Goal: Task Accomplishment & Management: Use online tool/utility

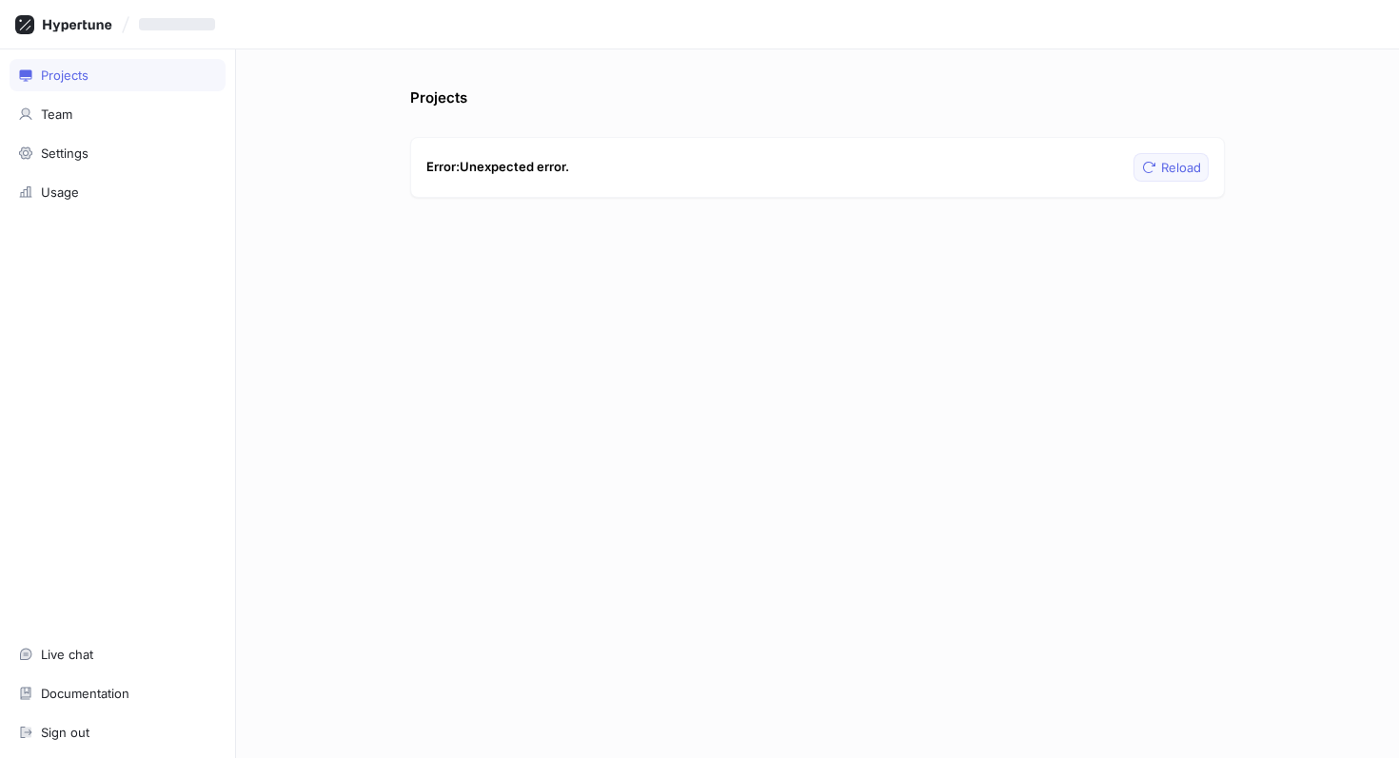
click at [1172, 176] on button "Reload" at bounding box center [1170, 167] width 75 height 29
click at [73, 69] on div "Projects" at bounding box center [65, 75] width 48 height 15
click at [100, 123] on div "Team" at bounding box center [118, 114] width 216 height 32
click at [99, 83] on div "Projects" at bounding box center [118, 75] width 216 height 32
click at [1187, 162] on span "Reload" at bounding box center [1181, 167] width 40 height 11
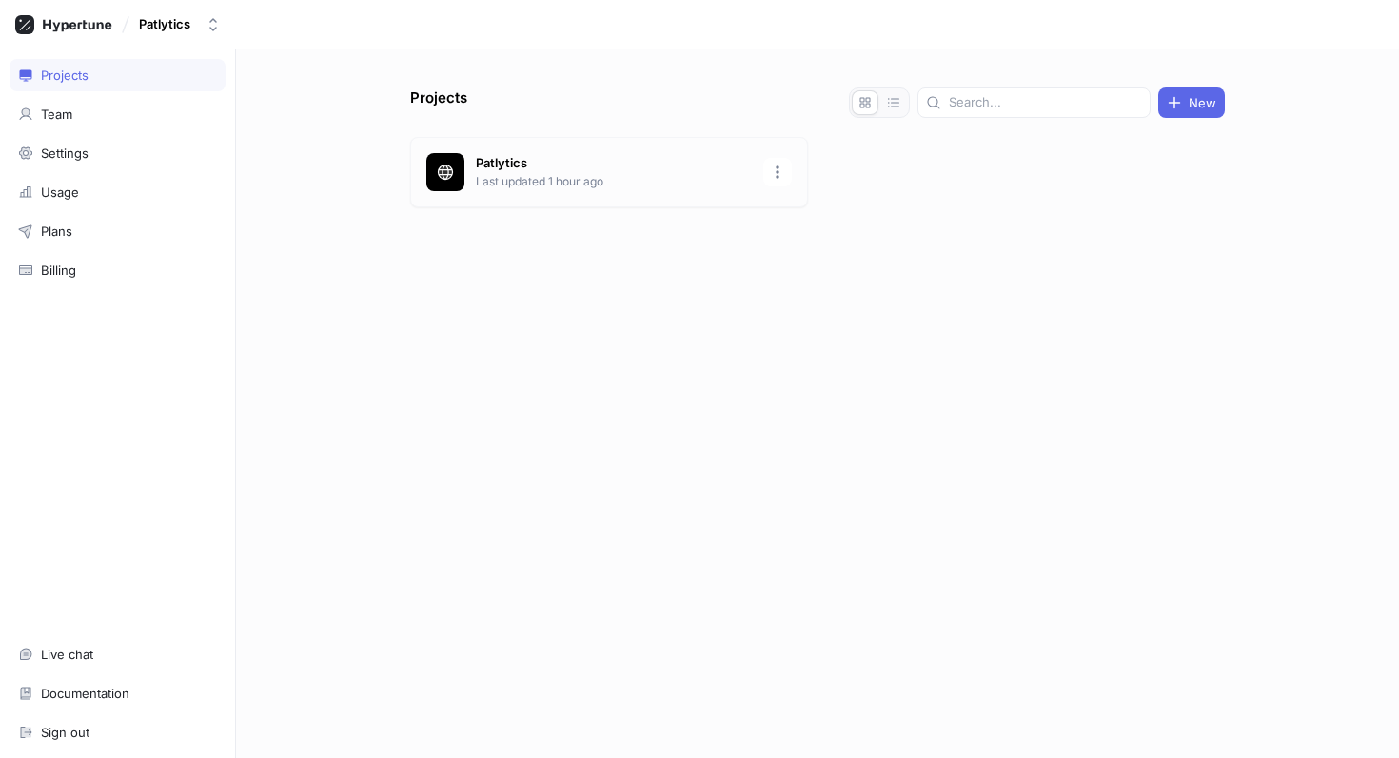
click at [603, 181] on p "Last updated 1 hour ago" at bounding box center [614, 181] width 276 height 17
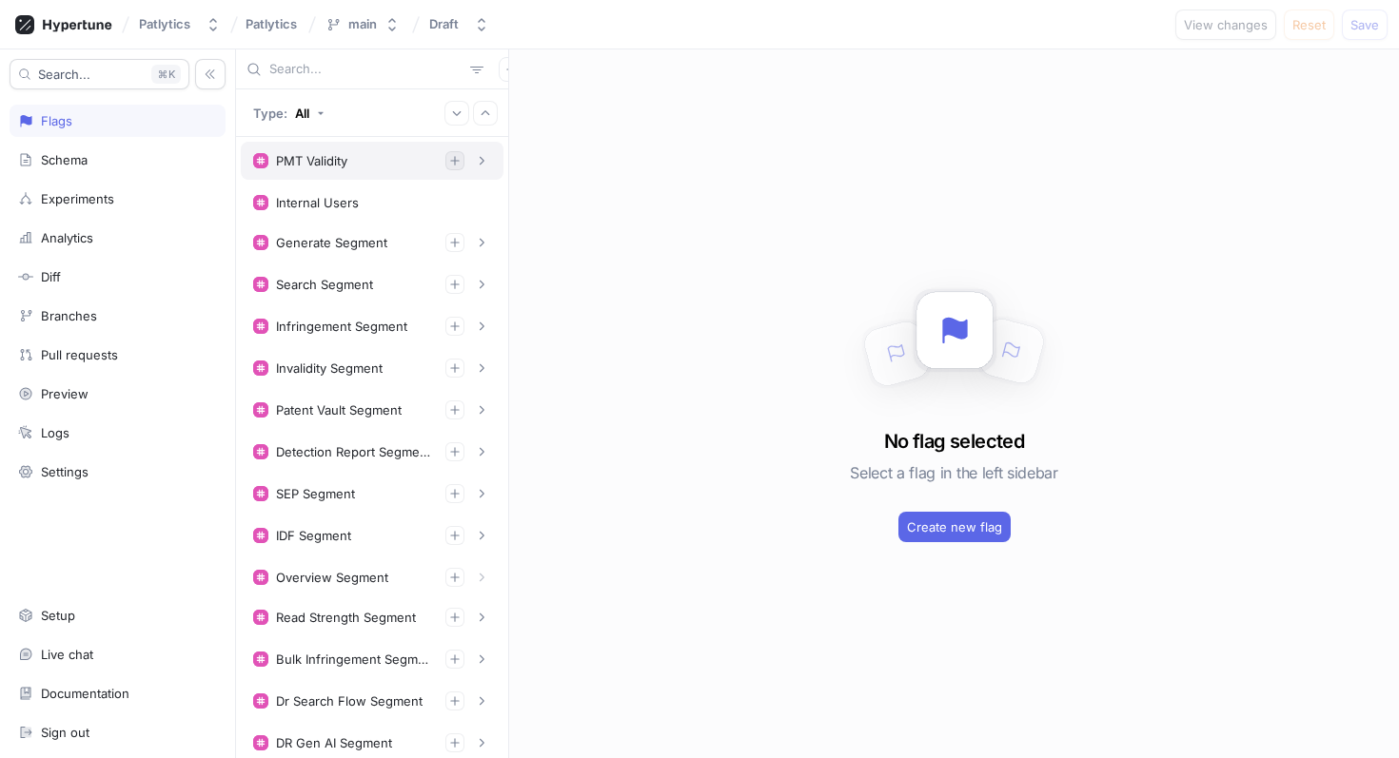
click at [455, 164] on icon "button" at bounding box center [454, 160] width 11 height 11
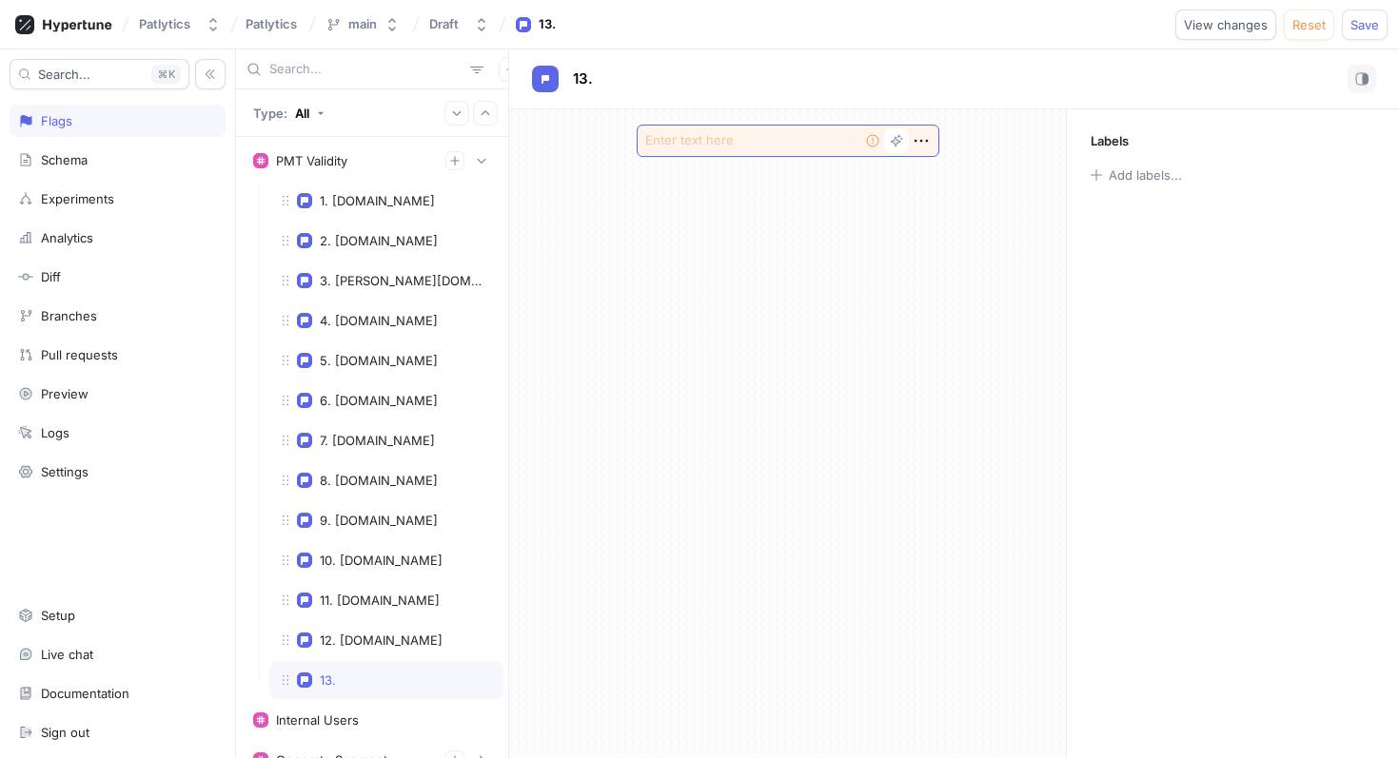
click at [785, 139] on textarea at bounding box center [788, 141] width 303 height 32
type textarea "x"
type textarea "r"
type textarea "x"
type textarea "rp"
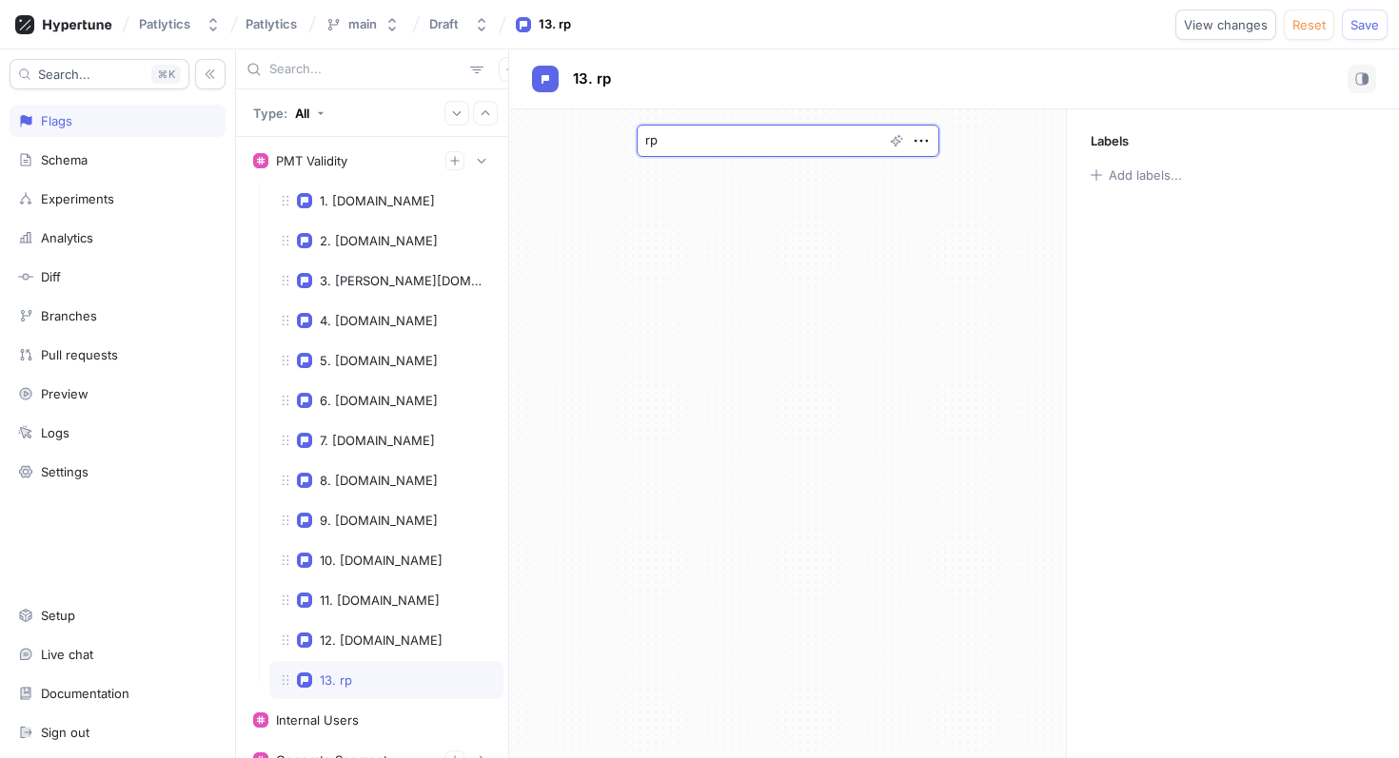
type textarea "x"
type textarea "rpx"
type textarea "x"
type textarea "rpxc"
type textarea "x"
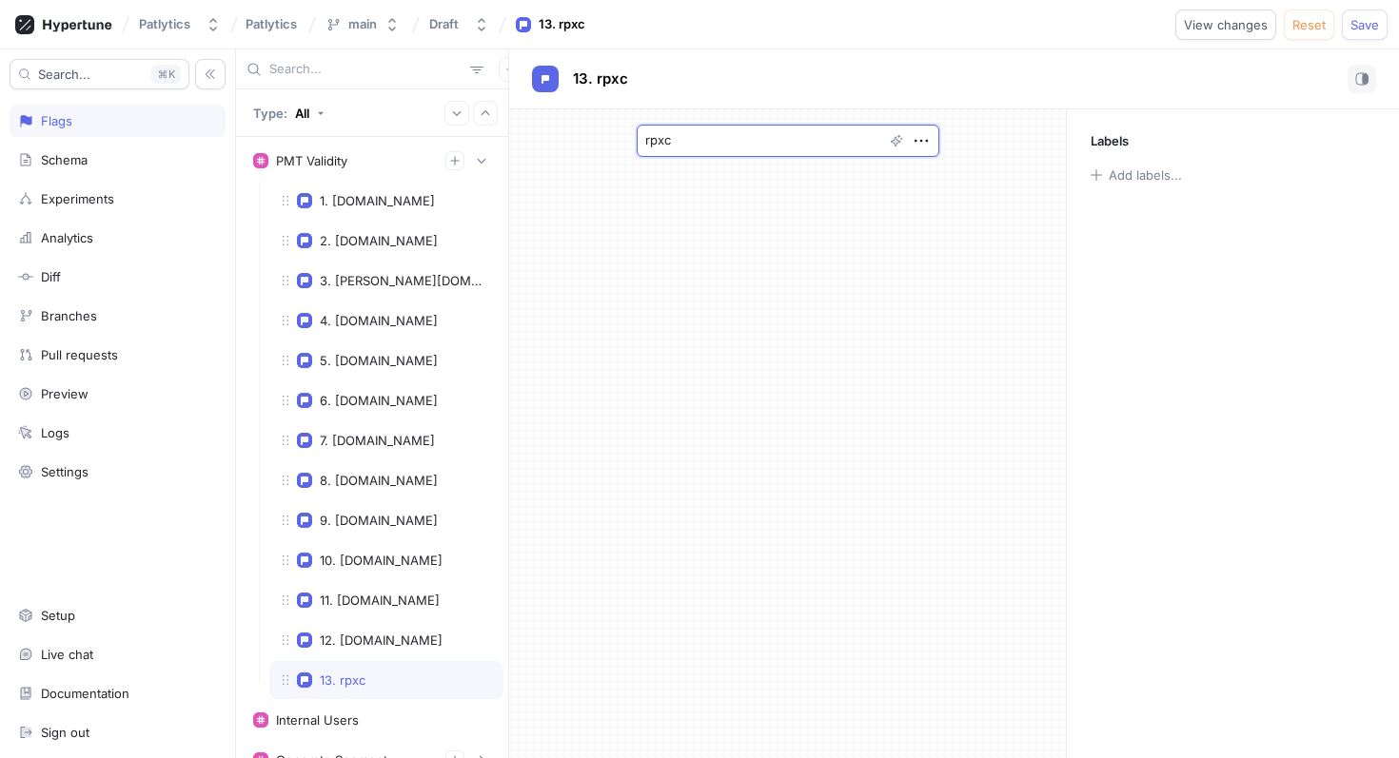
type textarea "rpxco"
type textarea "x"
type textarea "rpxcor"
type textarea "x"
type textarea "rpxcorp"
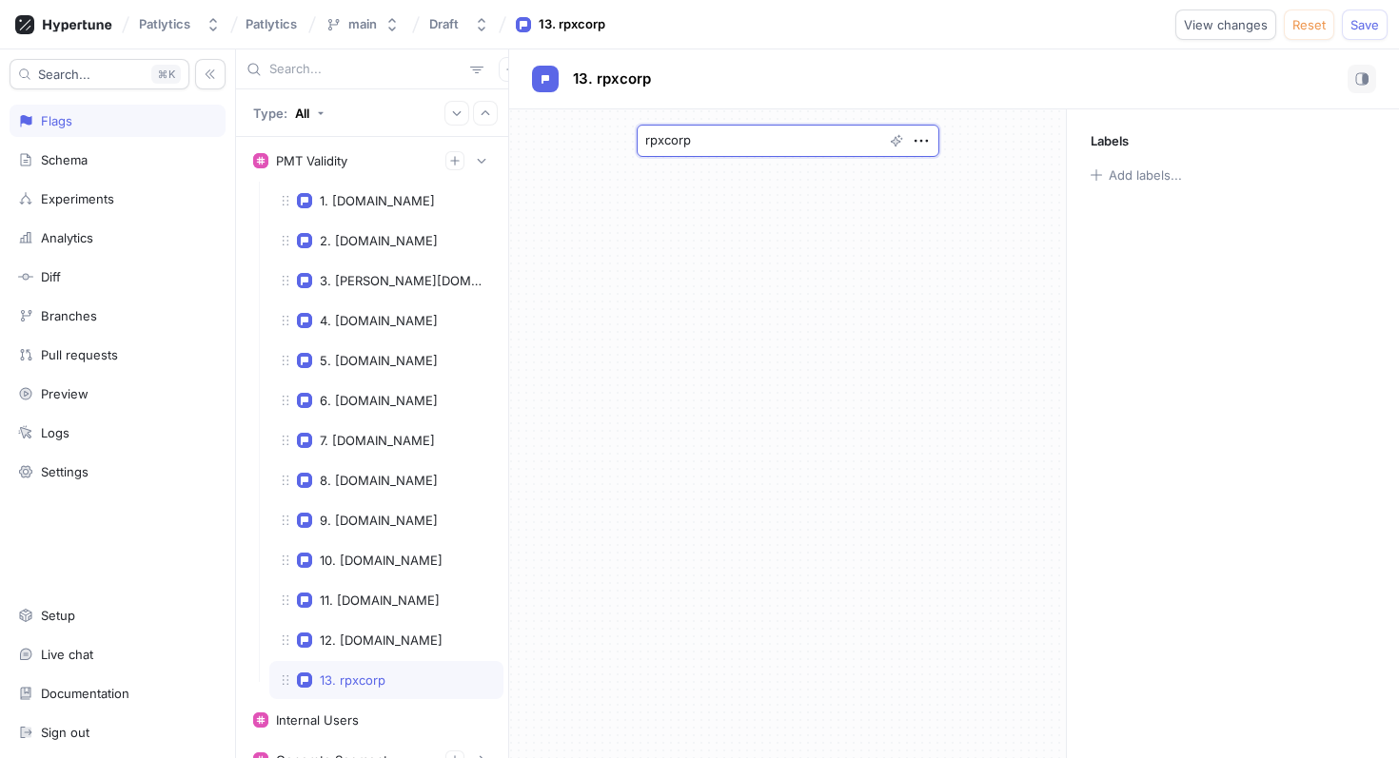
type textarea "x"
type textarea "rpxcorp."
type textarea "x"
type textarea "[DOMAIN_NAME]"
type textarea "x"
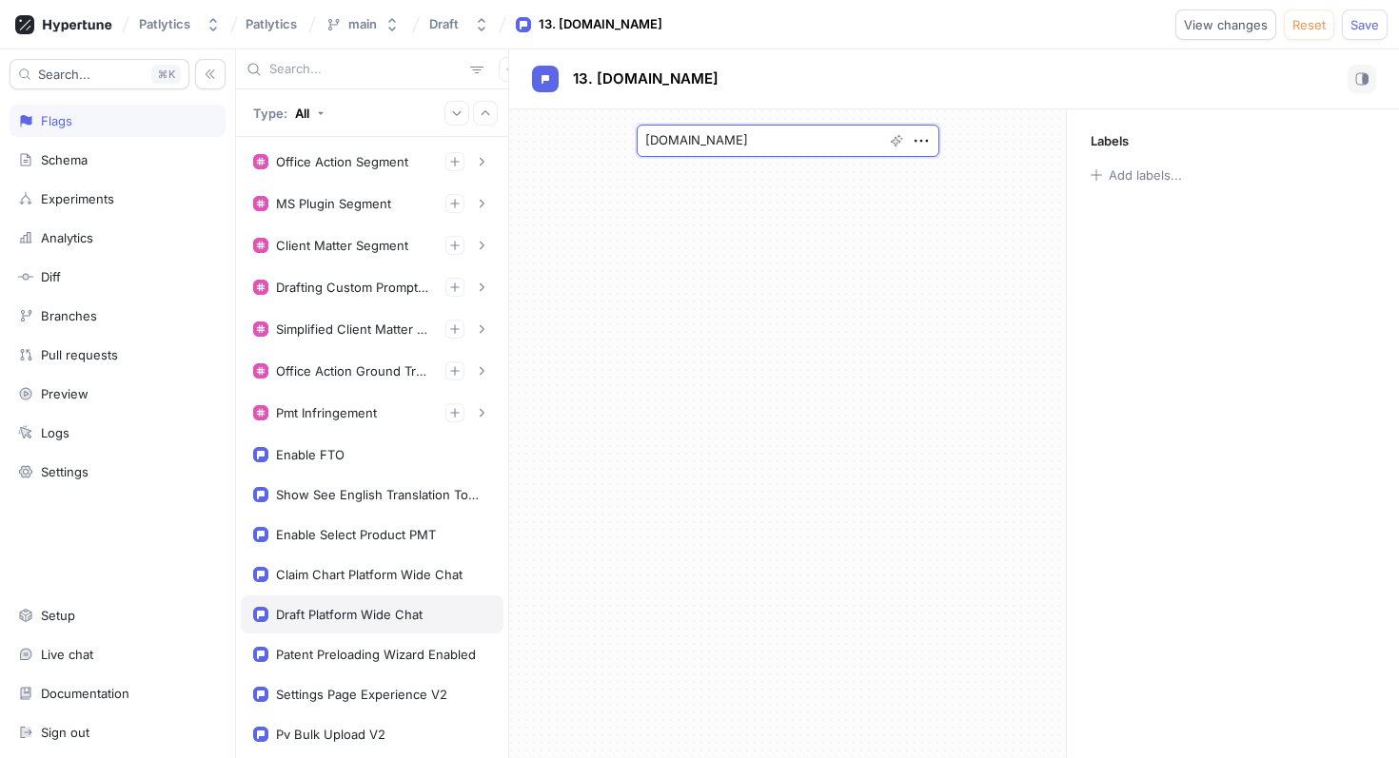
scroll to position [1385, 0]
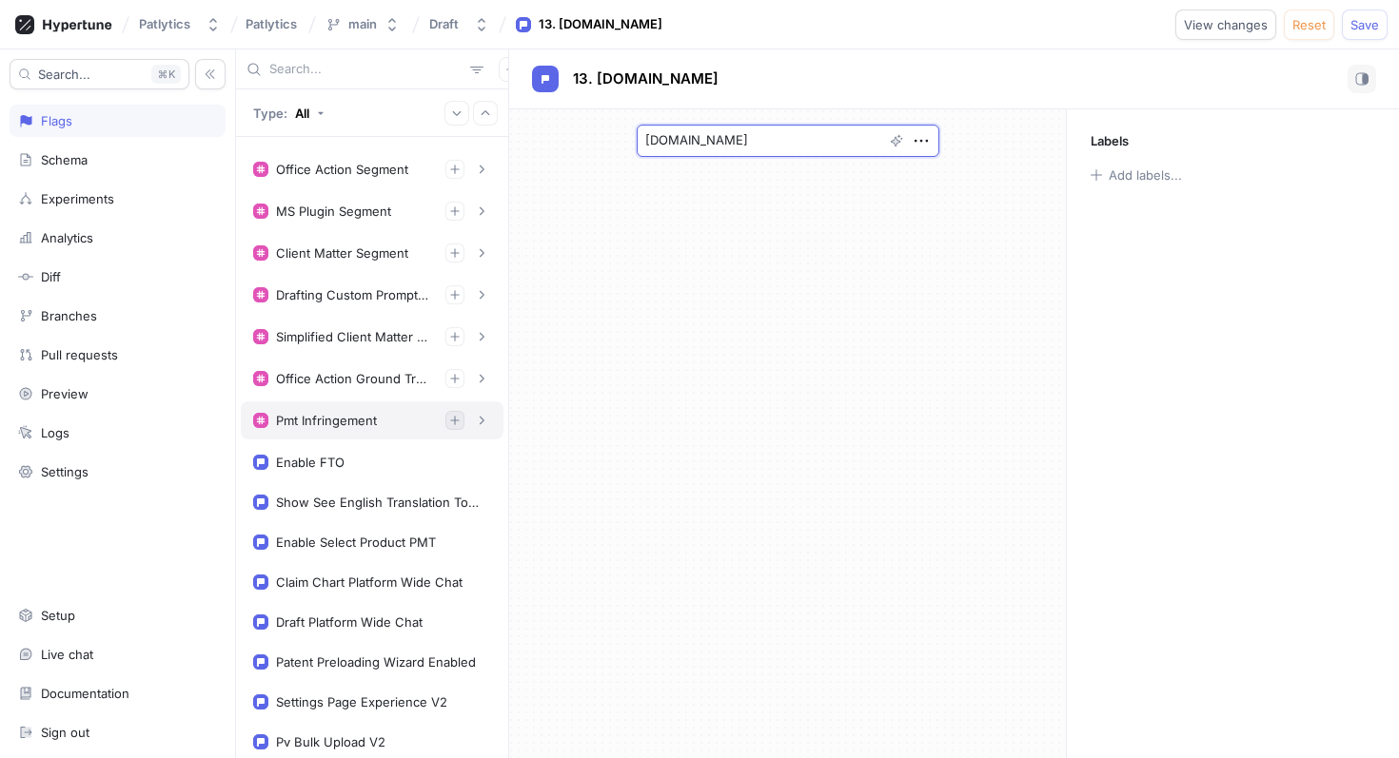
type textarea "[DOMAIN_NAME]"
click at [452, 424] on icon "button" at bounding box center [454, 420] width 11 height 11
type textarea "x"
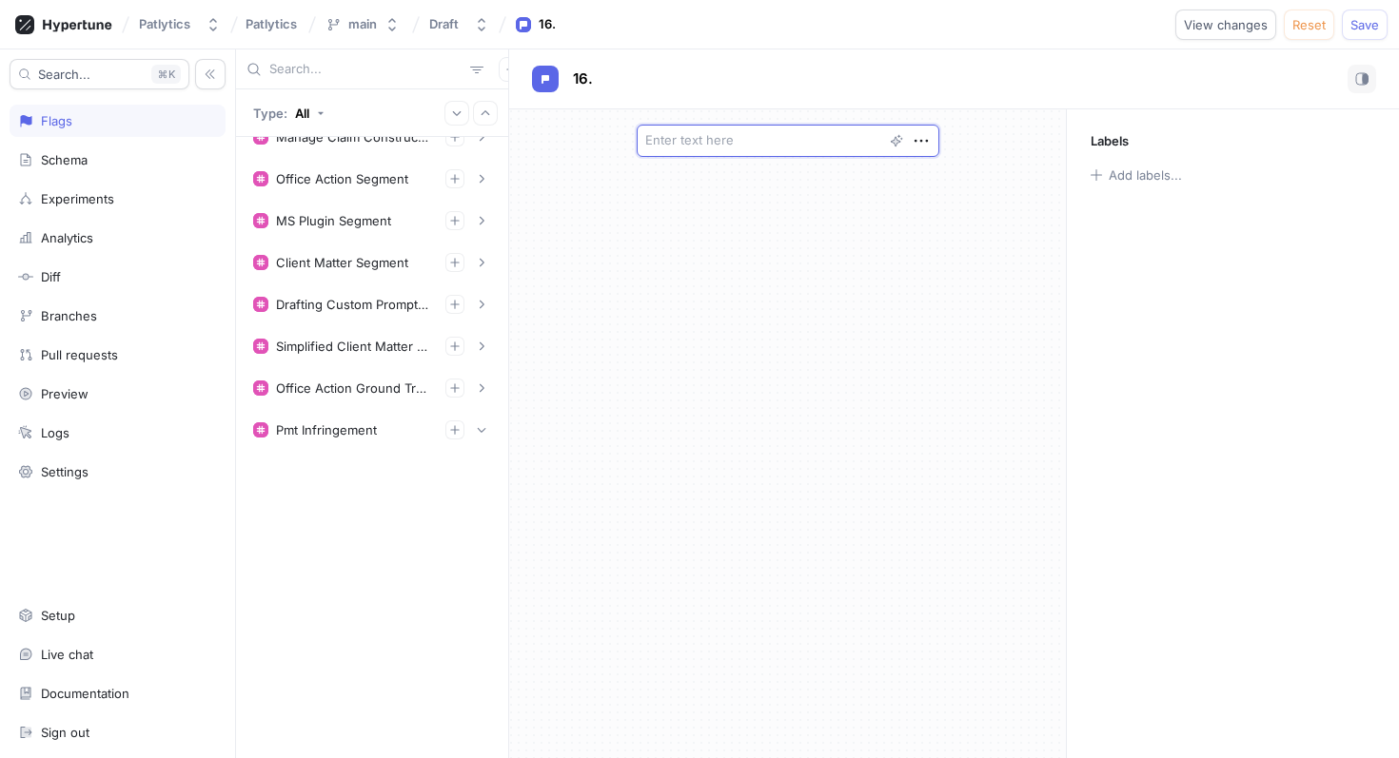
scroll to position [867, 0]
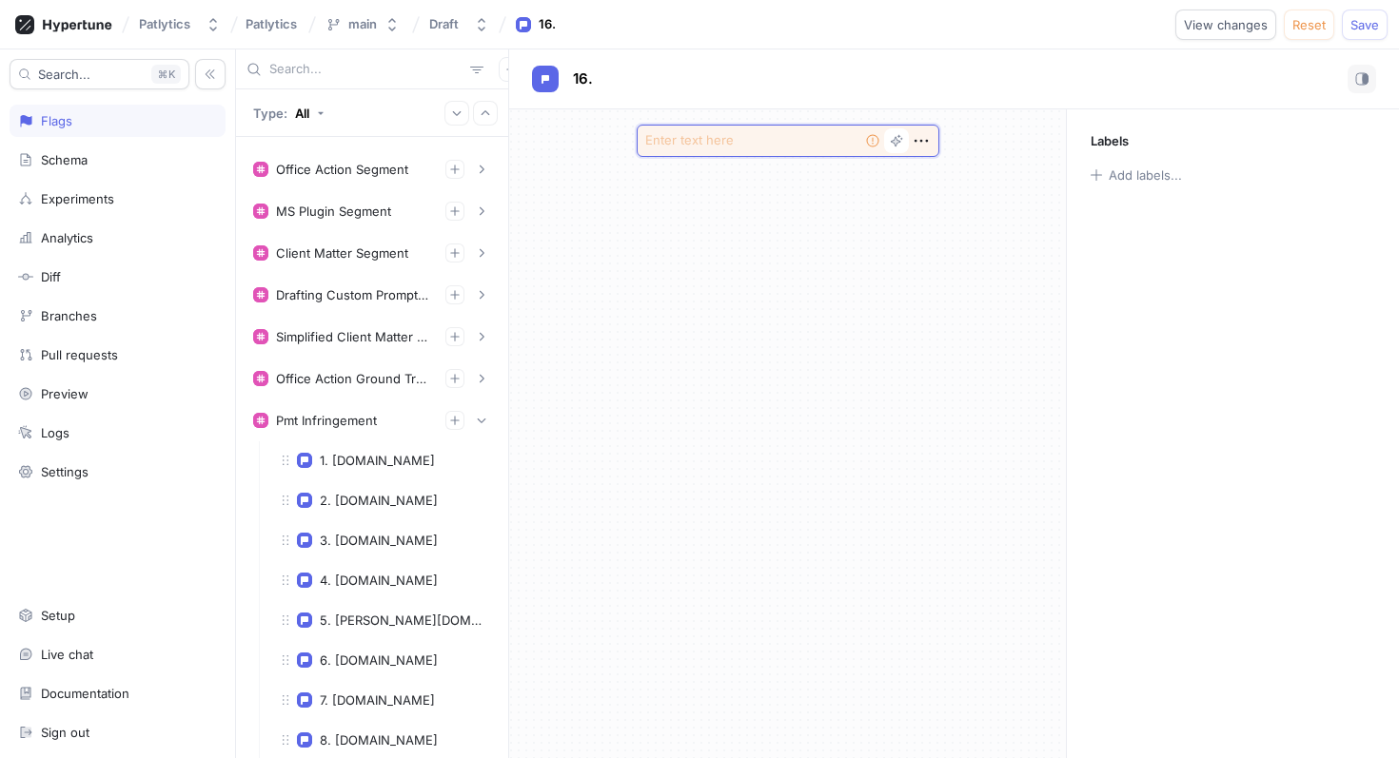
click at [802, 140] on textarea at bounding box center [788, 141] width 303 height 32
type textarea "x"
type textarea "r"
type textarea "x"
type textarea "rp"
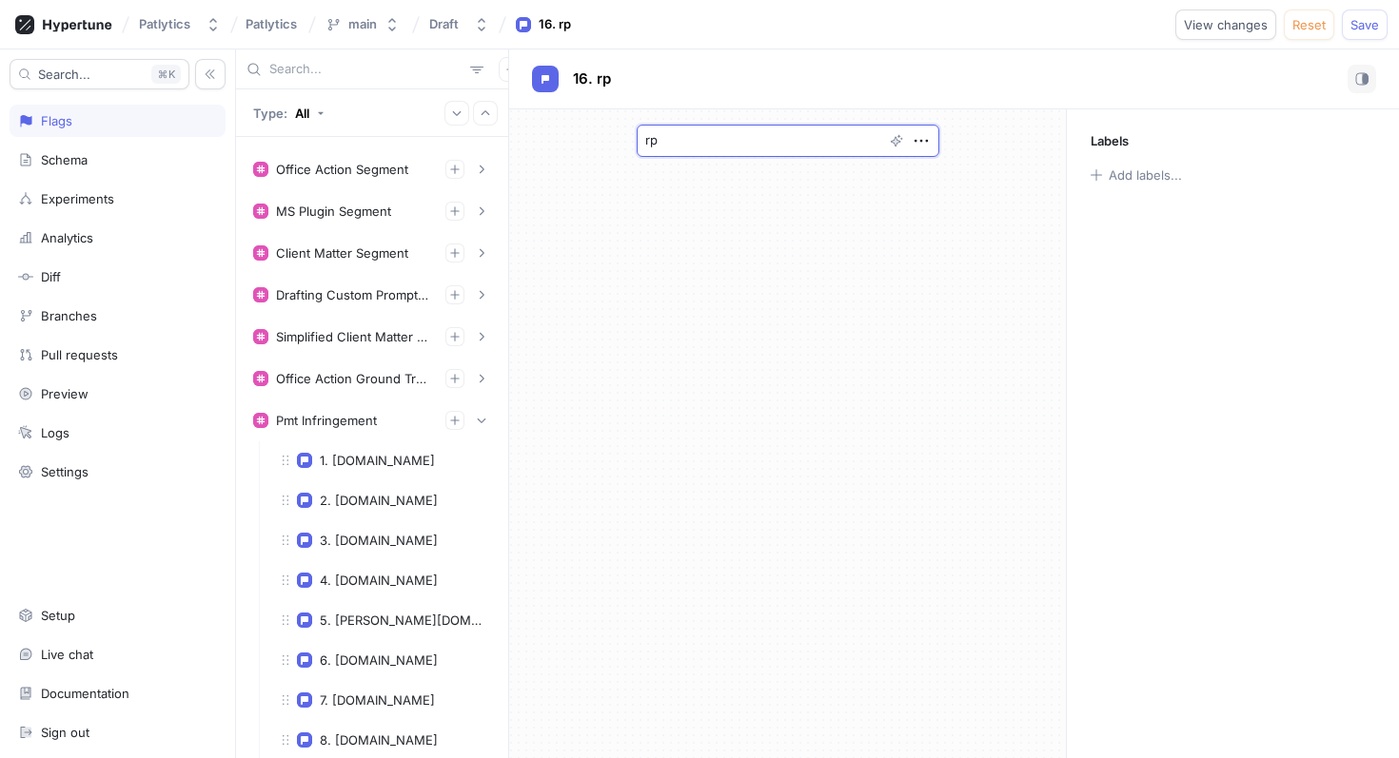
type textarea "x"
type textarea "rpx"
type textarea "x"
type textarea "rpx."
type textarea "x"
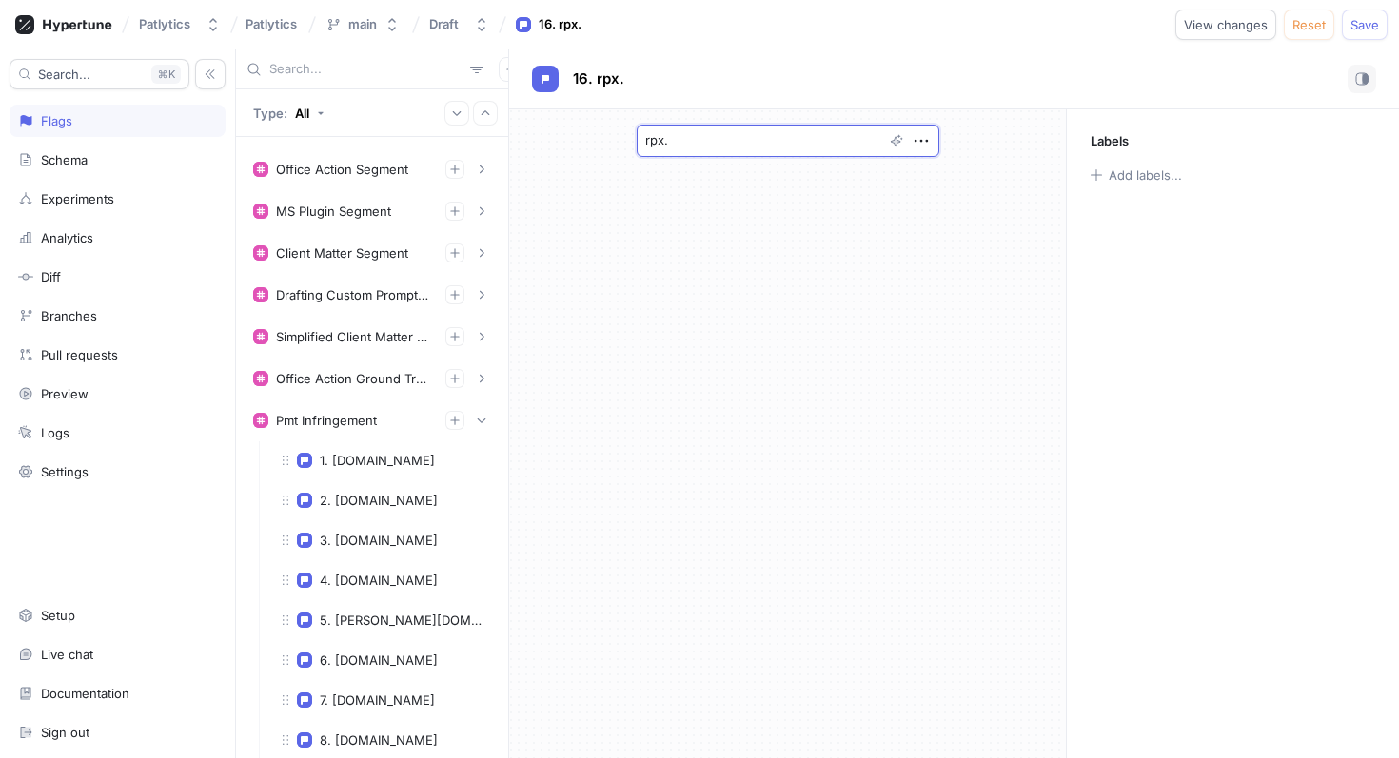
type textarea "rpx"
type textarea "x"
type textarea "rpxc"
type textarea "x"
type textarea "rpxco"
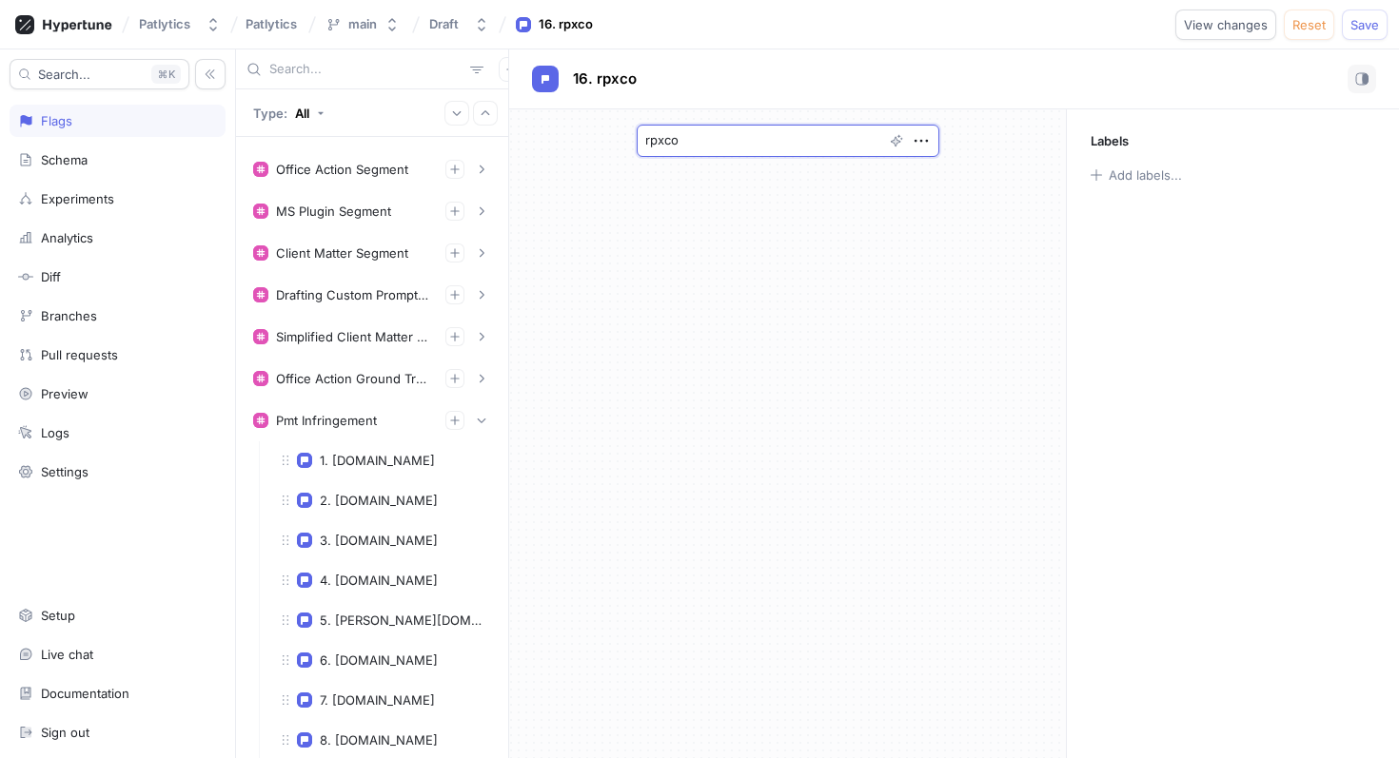
type textarea "x"
type textarea "rpxcor"
type textarea "x"
type textarea "rpxcorp"
type textarea "x"
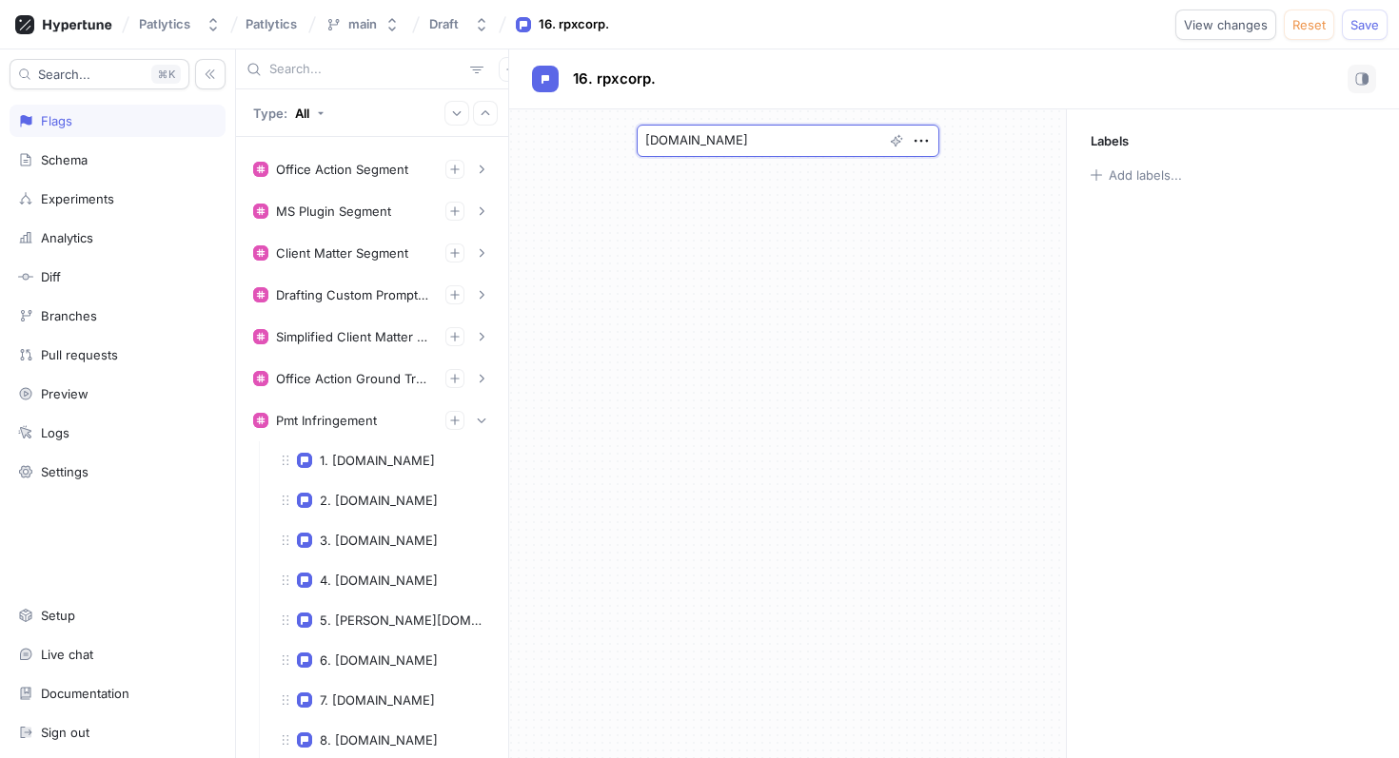
type textarea "[DOMAIN_NAME]"
type textarea "x"
type textarea "[DOMAIN_NAME]"
click at [1364, 29] on span "Save" at bounding box center [1364, 24] width 29 height 11
drag, startPoint x: 749, startPoint y: 138, endPoint x: 630, endPoint y: 135, distance: 119.0
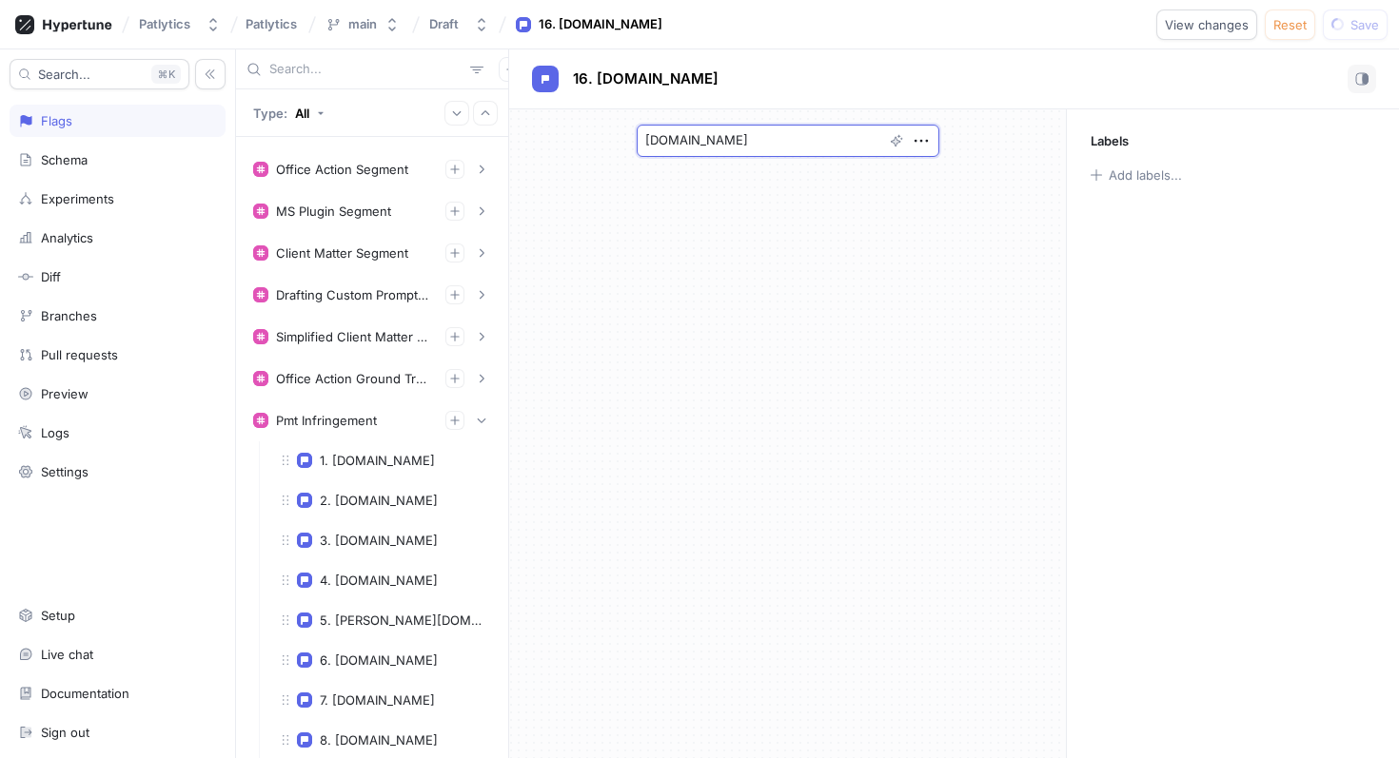
click at [631, 136] on div "[DOMAIN_NAME]" at bounding box center [787, 140] width 333 height 63
type textarea "x"
click at [348, 70] on input "text" at bounding box center [365, 69] width 193 height 19
paste input "[DOMAIN_NAME]"
type input "[DOMAIN_NAME]"
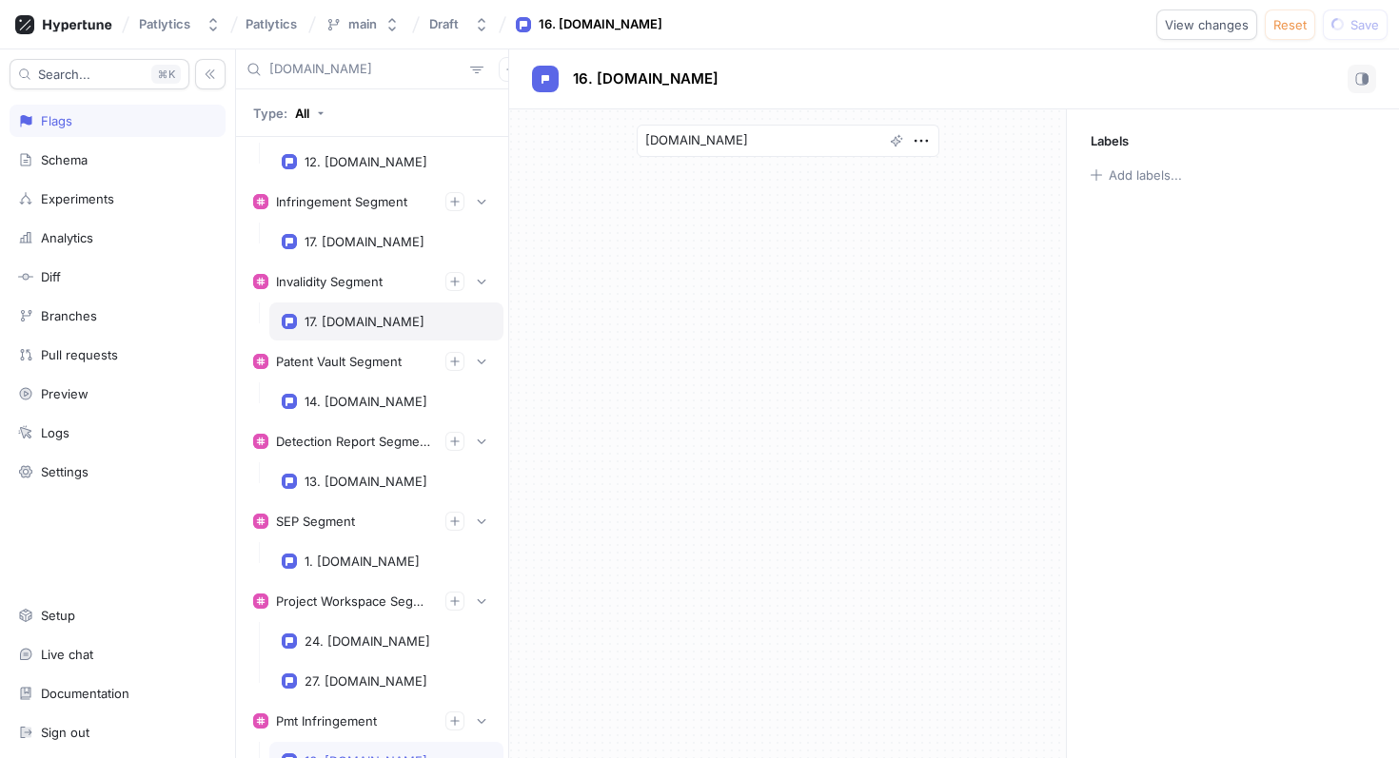
scroll to position [282, 0]
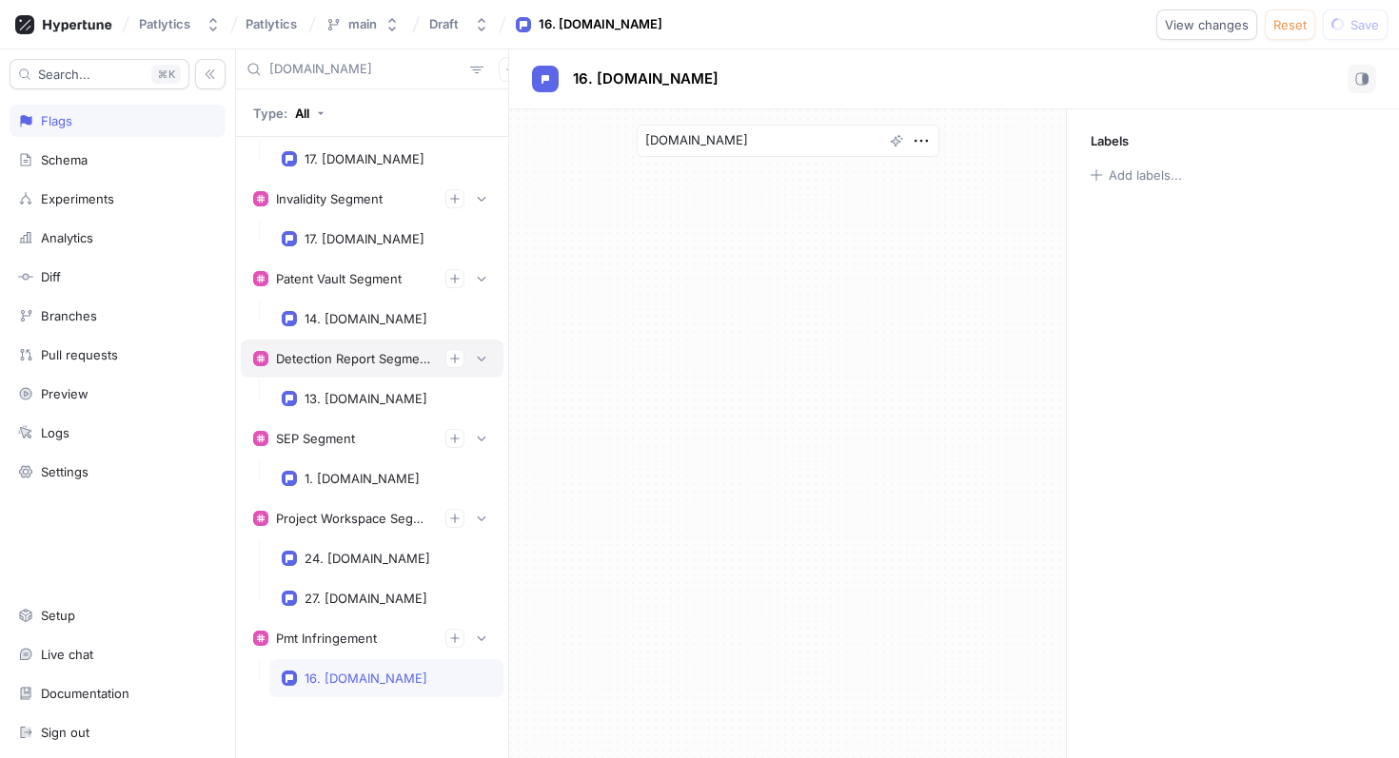
type textarea "x"
click at [339, 69] on input "[DOMAIN_NAME]" at bounding box center [365, 69] width 193 height 19
type input "rhe"
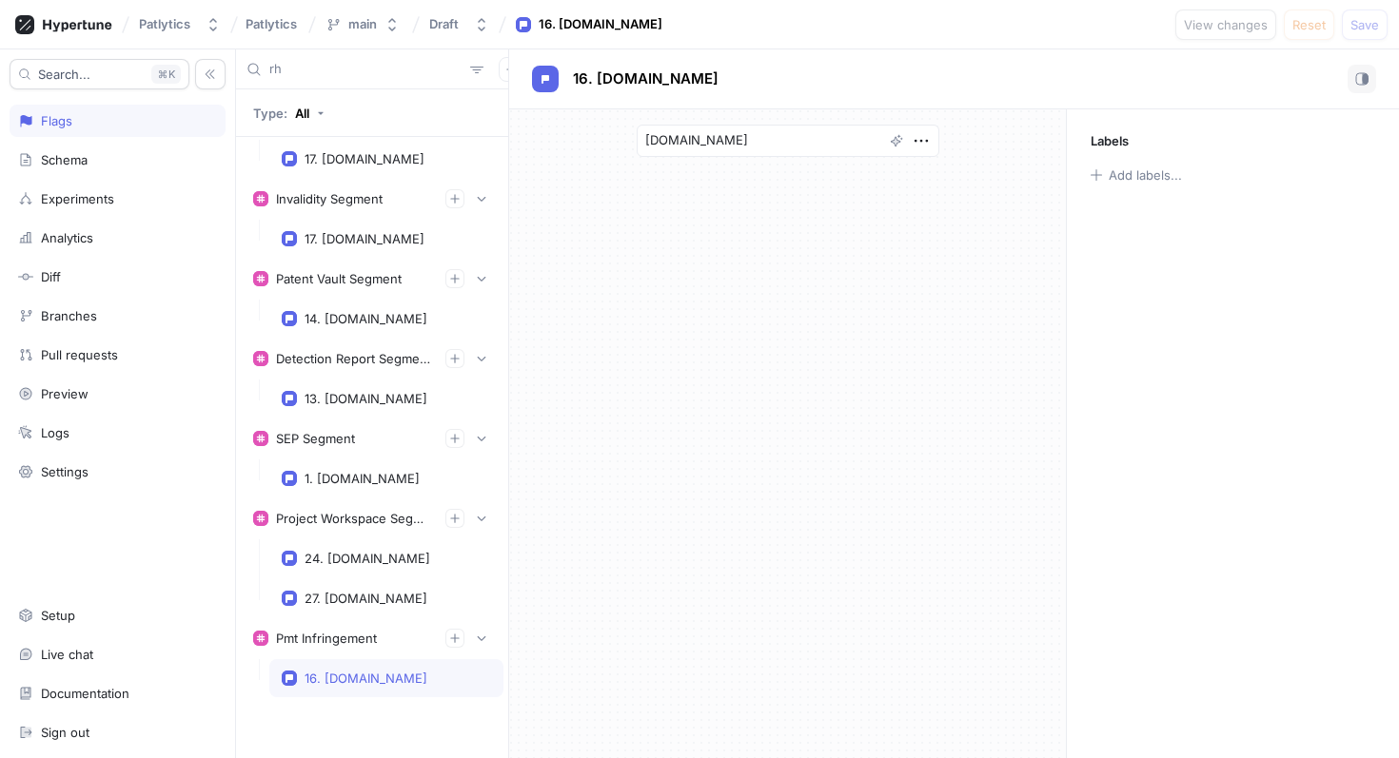
type textarea "x"
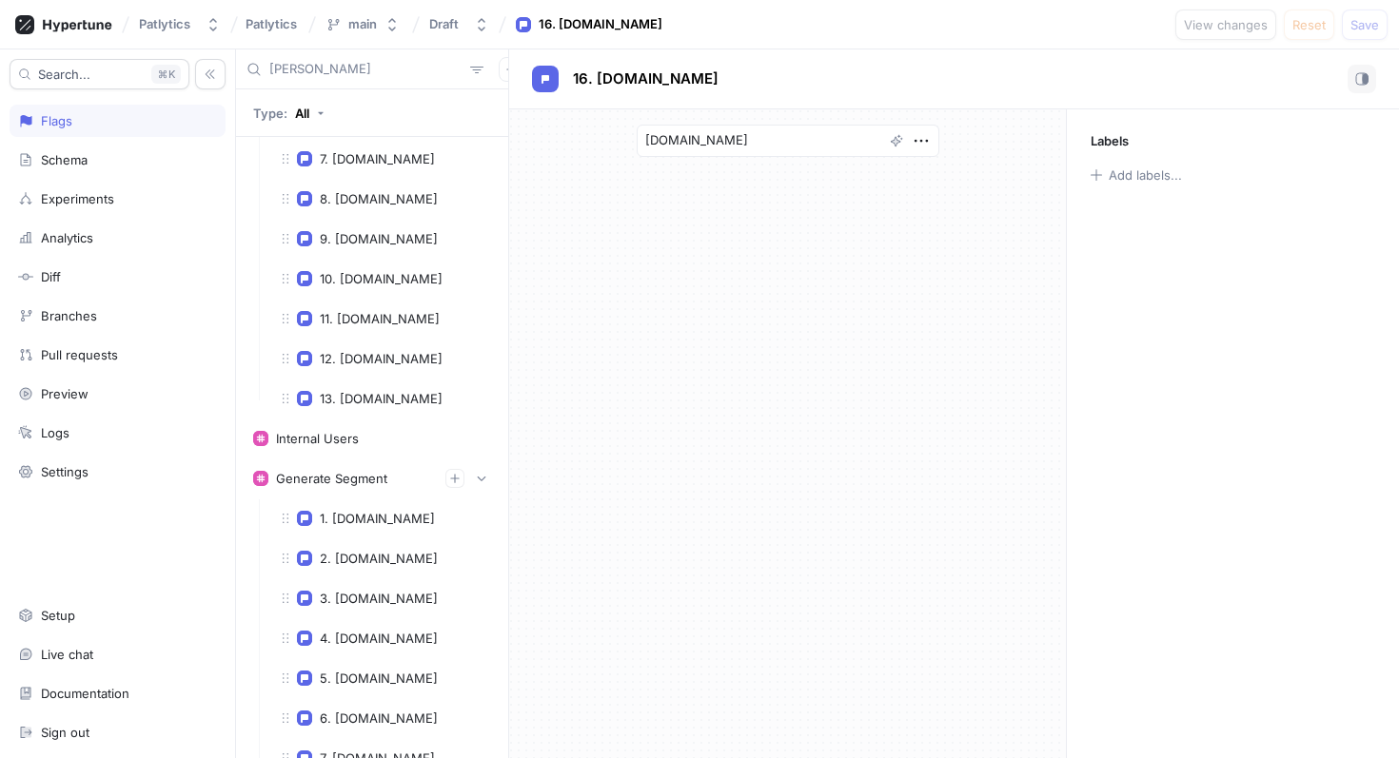
type input "rheem"
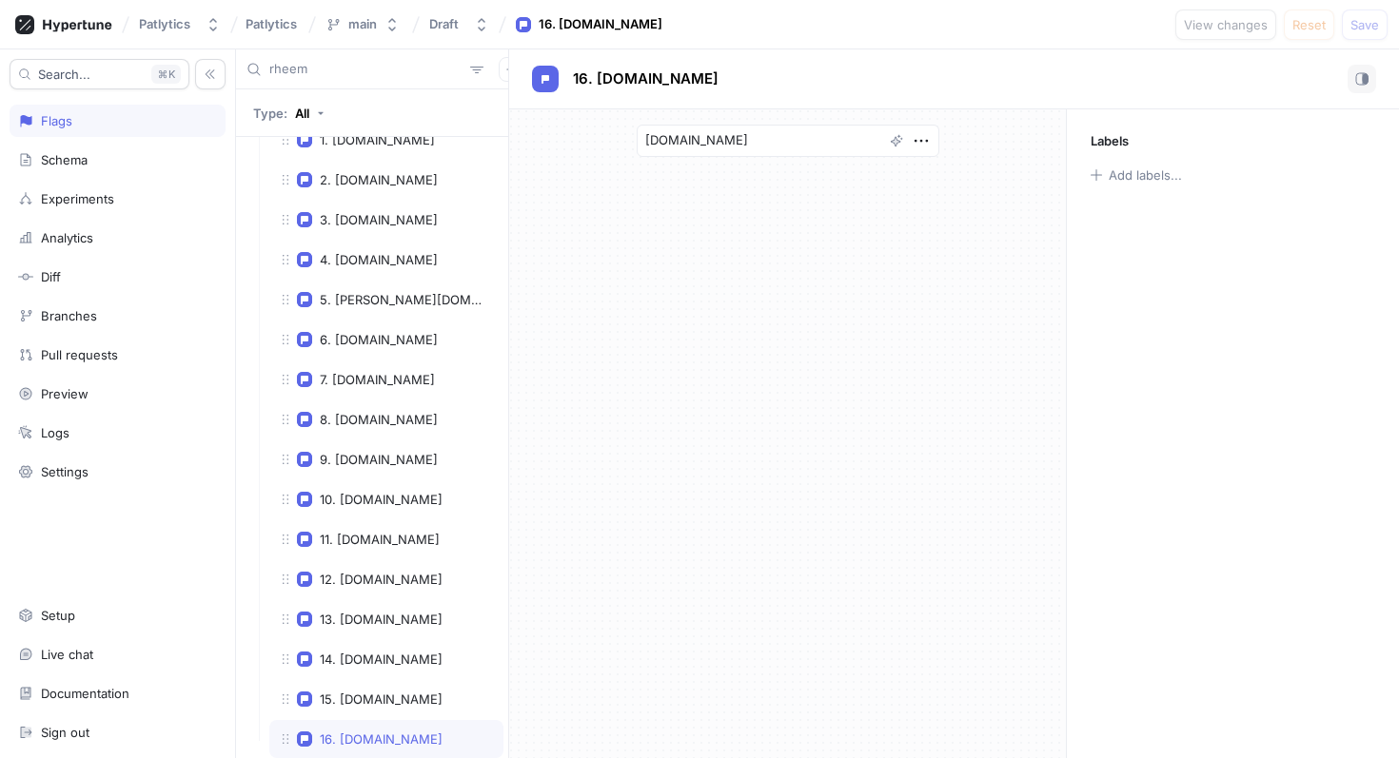
type textarea "x"
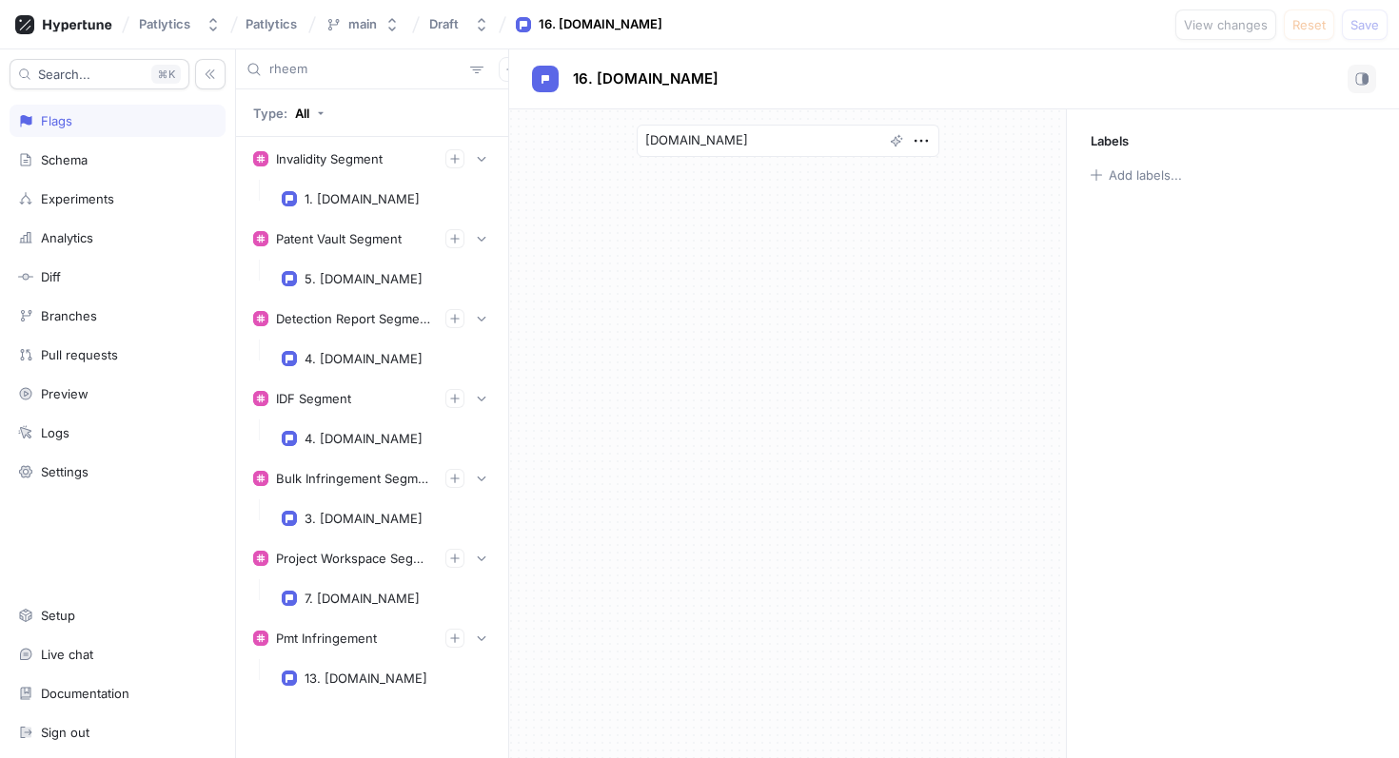
scroll to position [322, 0]
type input "rheem"
click at [348, 73] on input "rheem" at bounding box center [365, 69] width 193 height 19
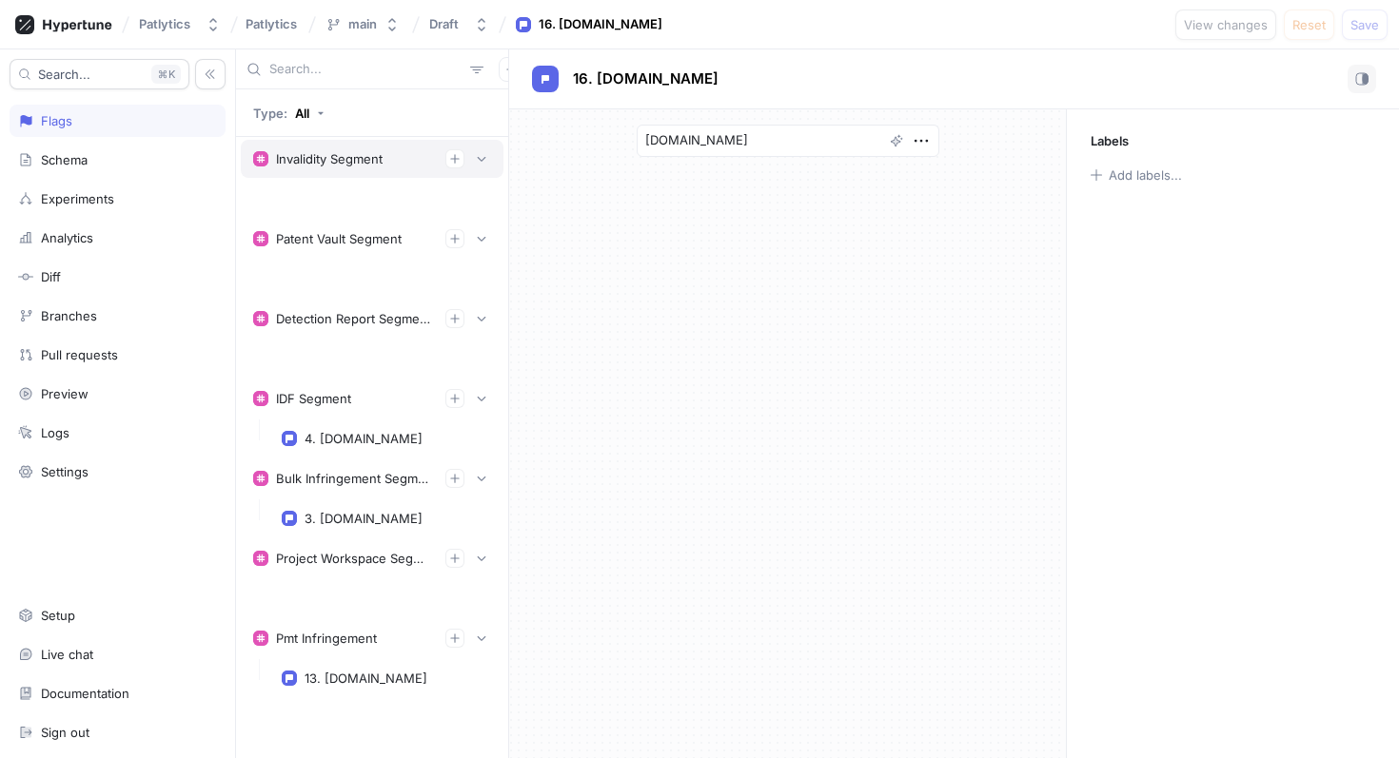
type textarea "x"
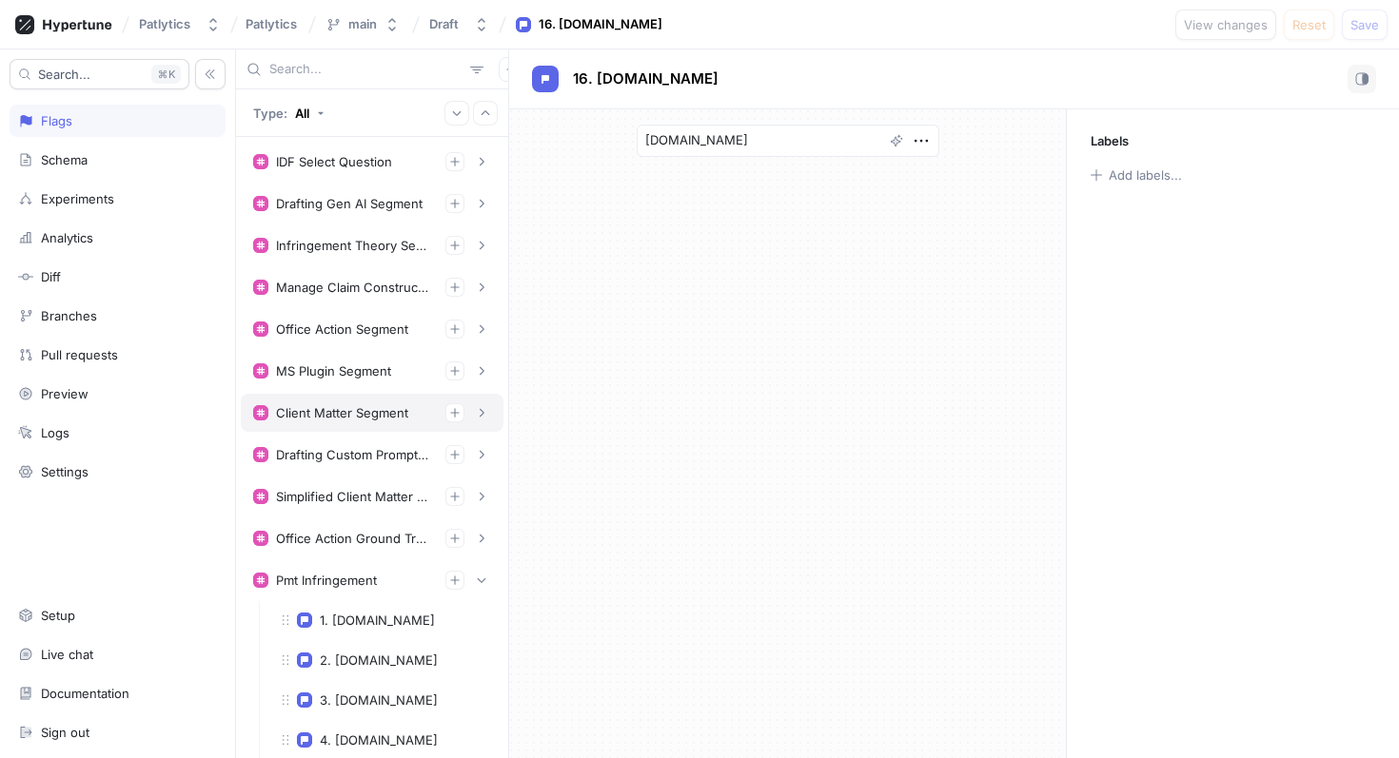
scroll to position [6022, 0]
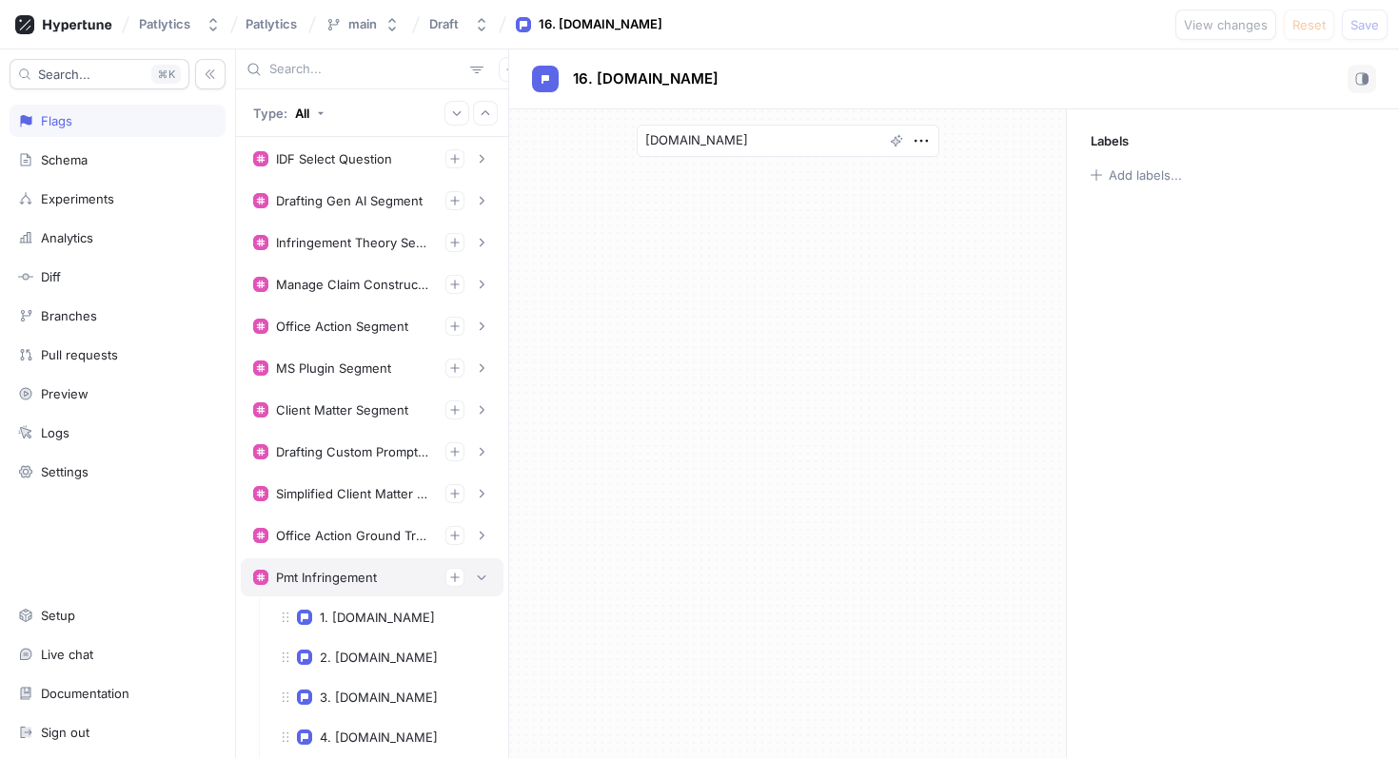
click at [378, 574] on div "Pmt Infringement" at bounding box center [372, 577] width 238 height 19
type textarea "x"
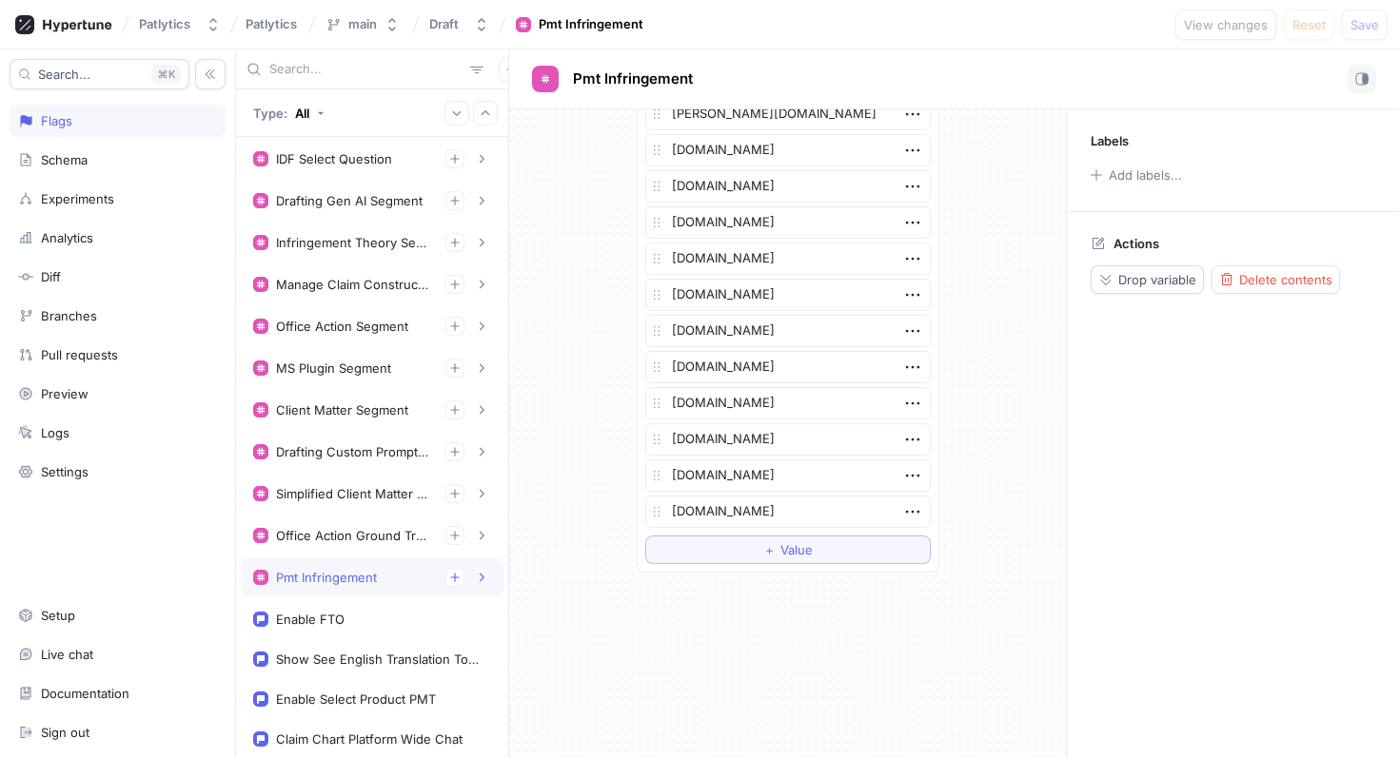
scroll to position [212, 0]
